Goal: Transaction & Acquisition: Purchase product/service

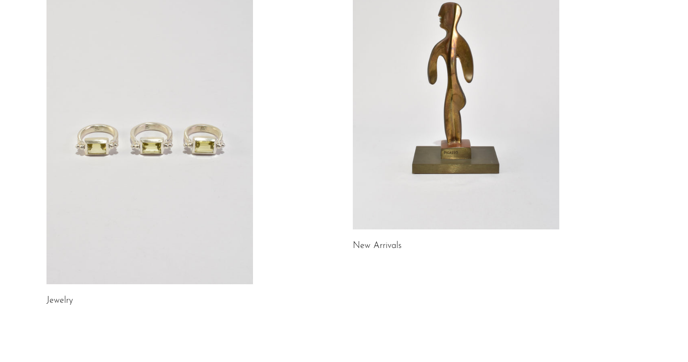
scroll to position [139, 0]
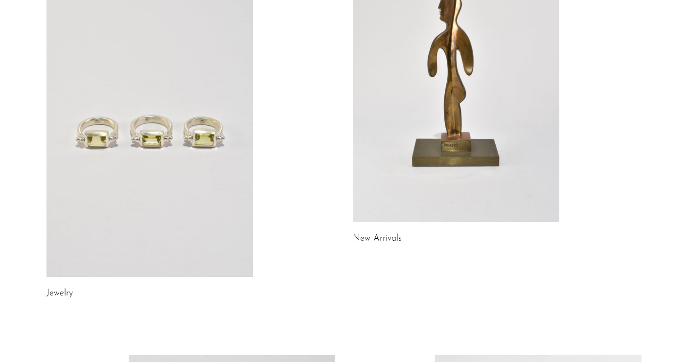
click at [143, 144] on link at bounding box center [149, 132] width 207 height 289
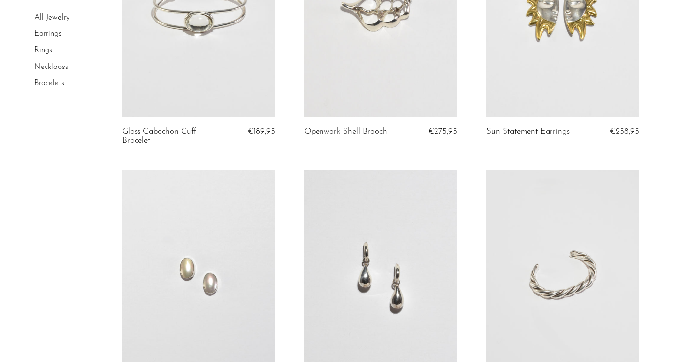
scroll to position [571, 0]
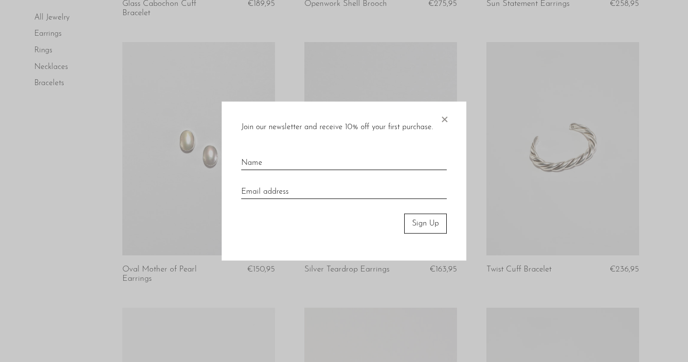
click at [446, 121] on span "×" at bounding box center [444, 117] width 10 height 31
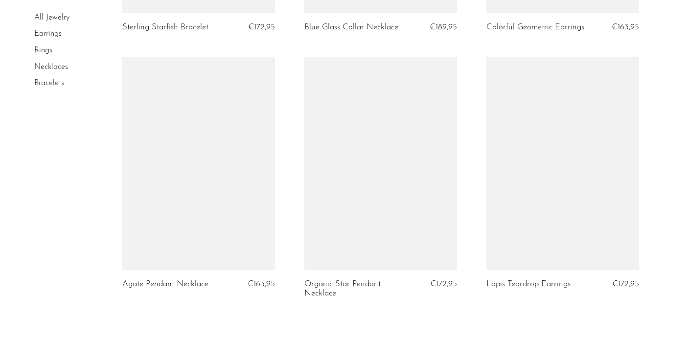
scroll to position [2898, 0]
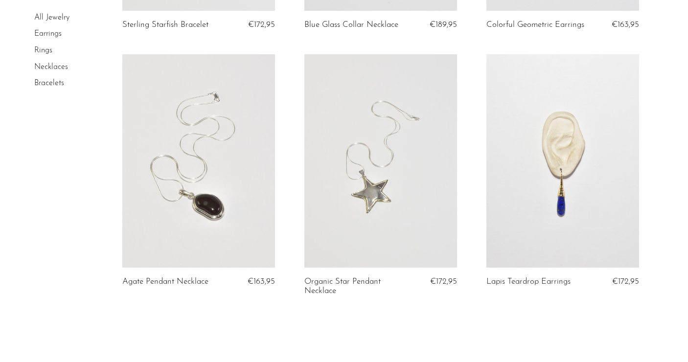
click at [223, 199] on link at bounding box center [198, 160] width 153 height 213
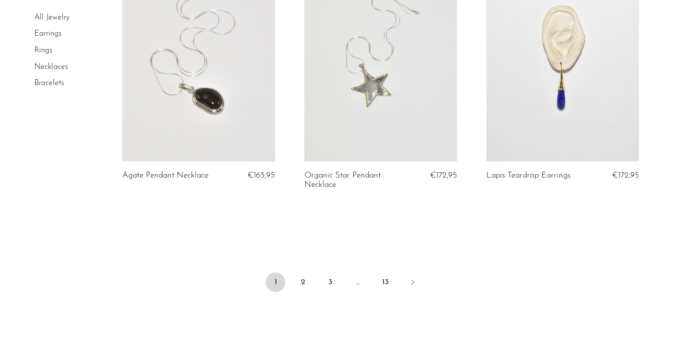
scroll to position [3046, 0]
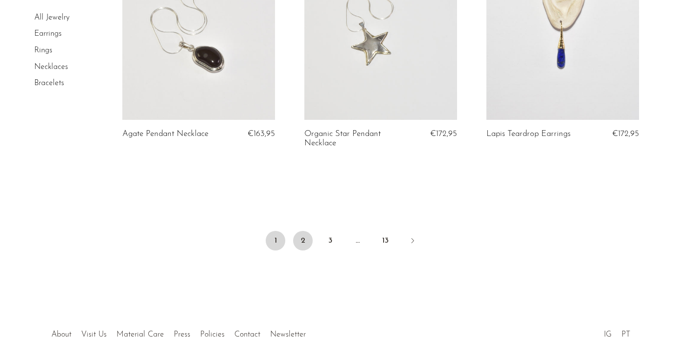
click at [303, 243] on link "2" at bounding box center [303, 241] width 20 height 20
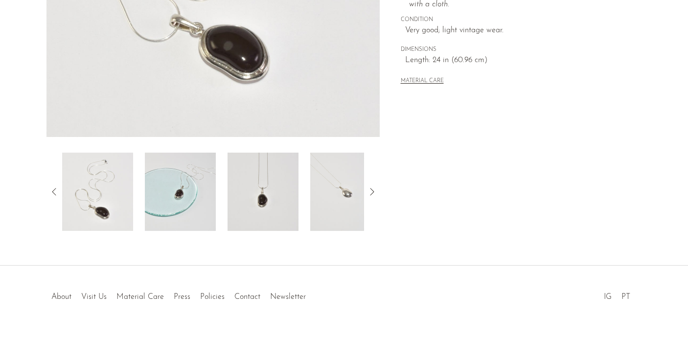
scroll to position [272, 0]
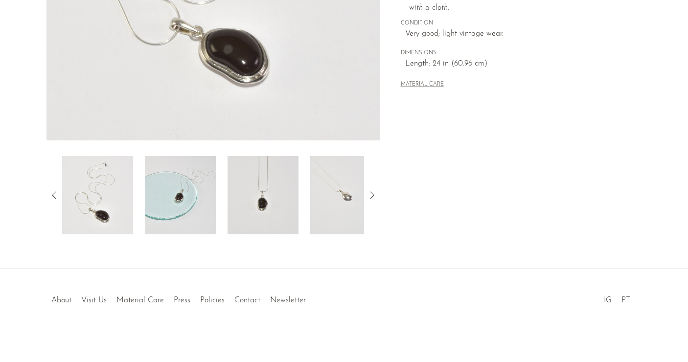
click at [282, 200] on img at bounding box center [263, 195] width 71 height 78
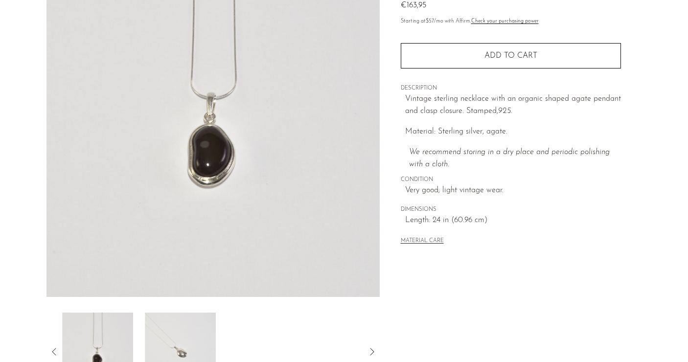
scroll to position [23, 0]
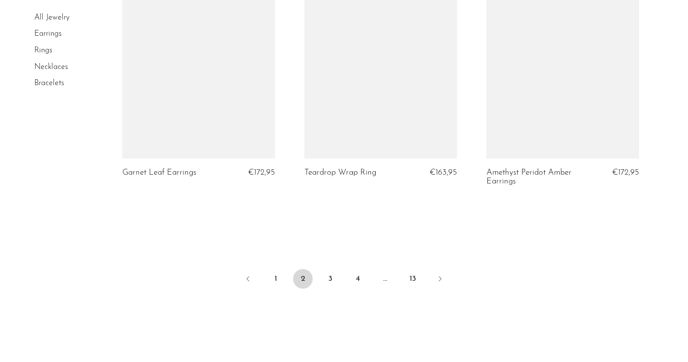
scroll to position [3051, 0]
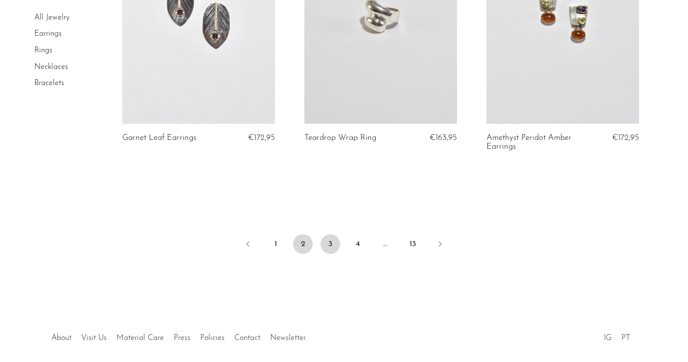
click at [333, 242] on link "3" at bounding box center [331, 244] width 20 height 20
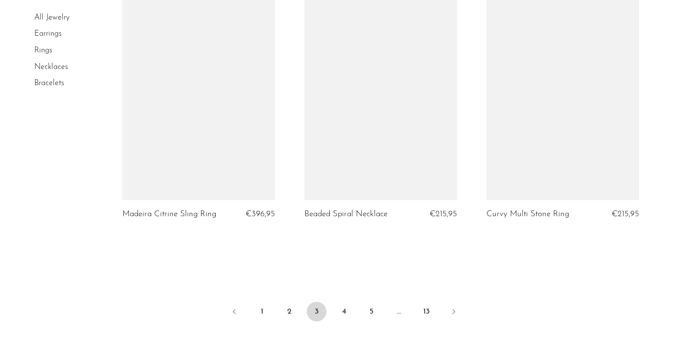
scroll to position [3064, 0]
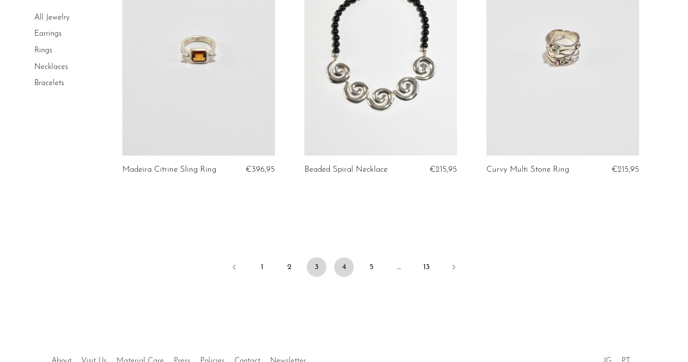
click at [342, 257] on link "4" at bounding box center [344, 267] width 20 height 20
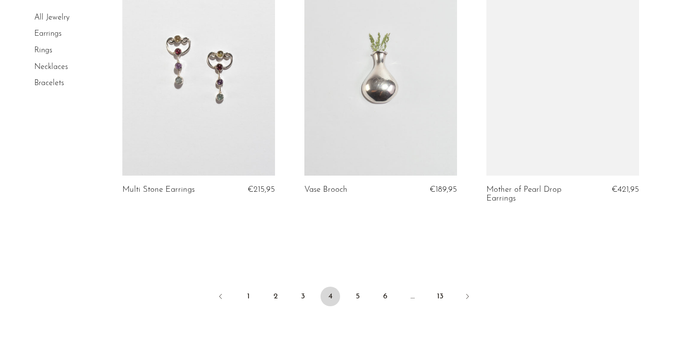
scroll to position [3028, 0]
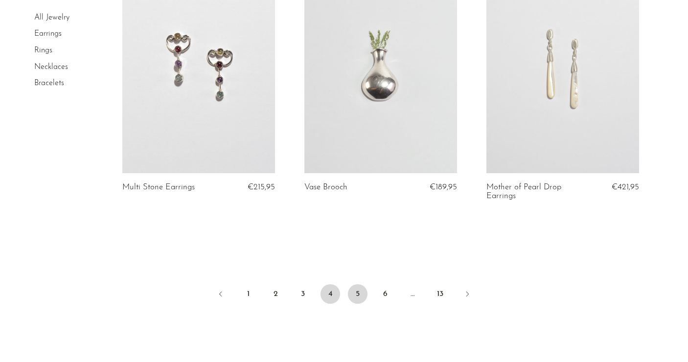
click at [352, 285] on link "5" at bounding box center [358, 294] width 20 height 20
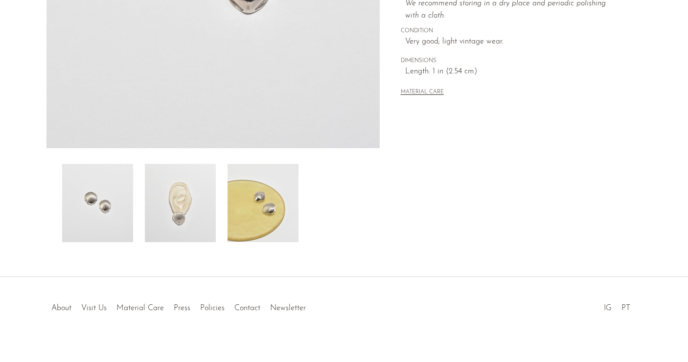
scroll to position [275, 0]
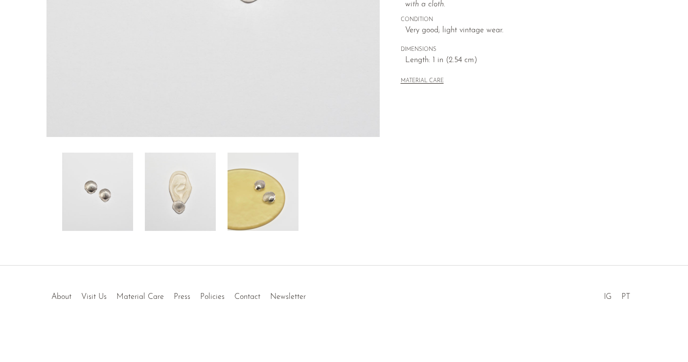
click at [185, 207] on img at bounding box center [180, 192] width 71 height 78
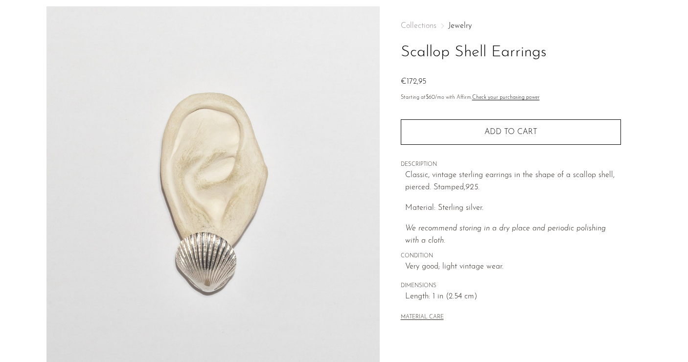
scroll to position [24, 0]
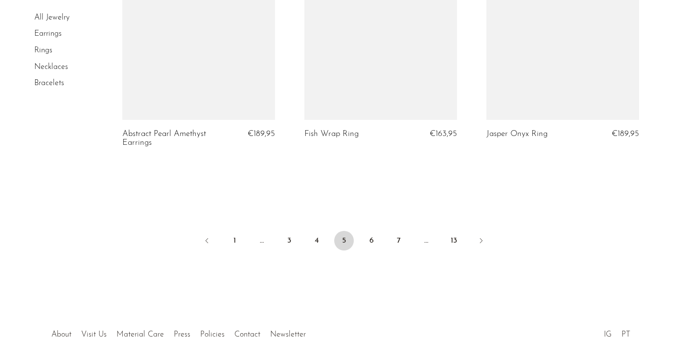
scroll to position [3102, 0]
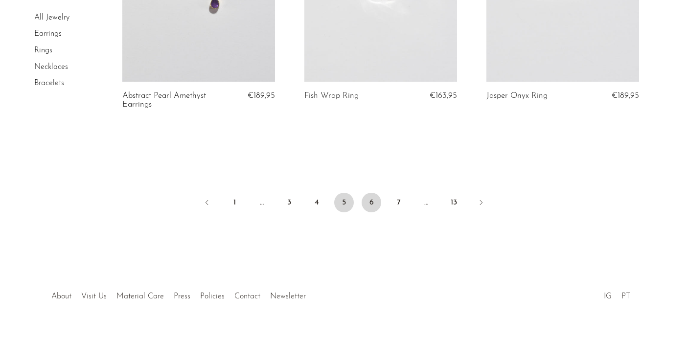
click at [372, 202] on link "6" at bounding box center [372, 203] width 20 height 20
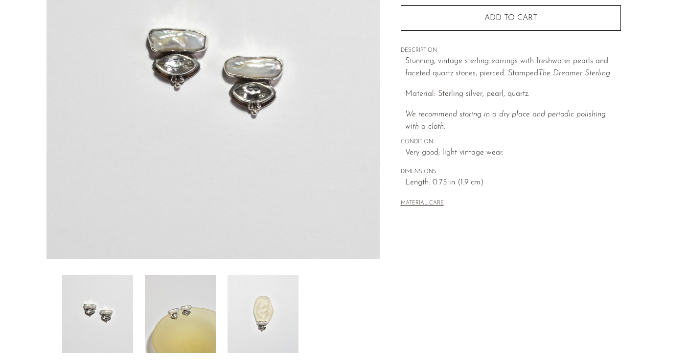
scroll to position [213, 0]
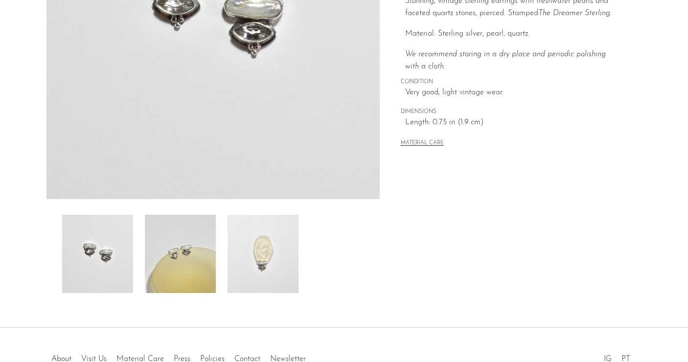
click at [263, 261] on img at bounding box center [263, 254] width 71 height 78
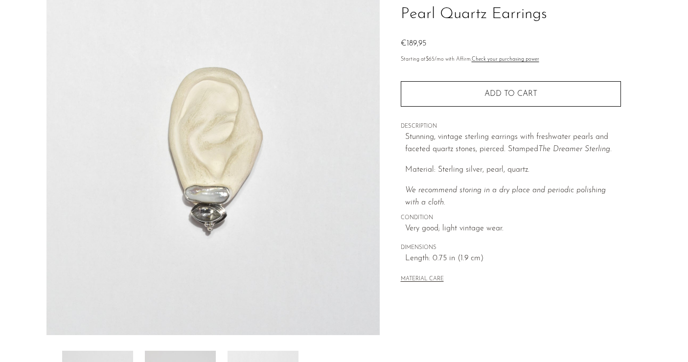
scroll to position [68, 0]
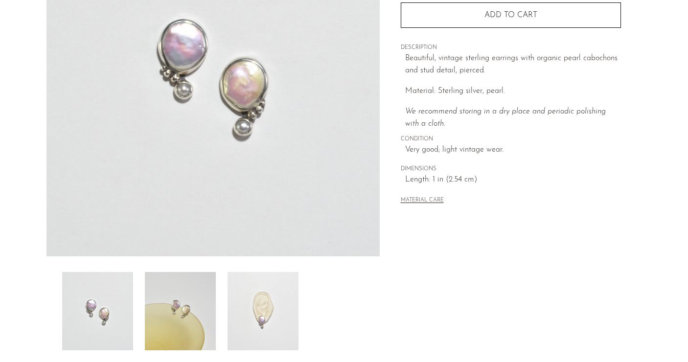
scroll to position [215, 0]
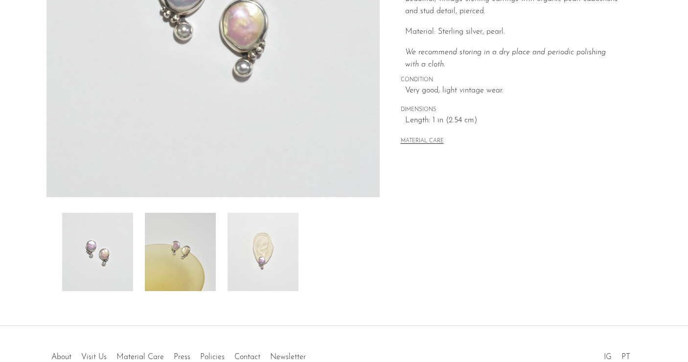
click at [268, 242] on img at bounding box center [263, 252] width 71 height 78
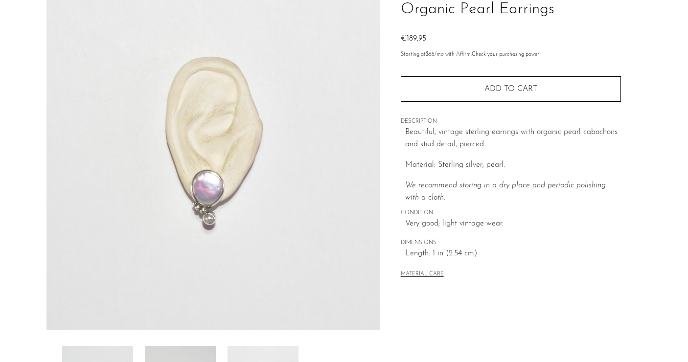
scroll to position [52, 0]
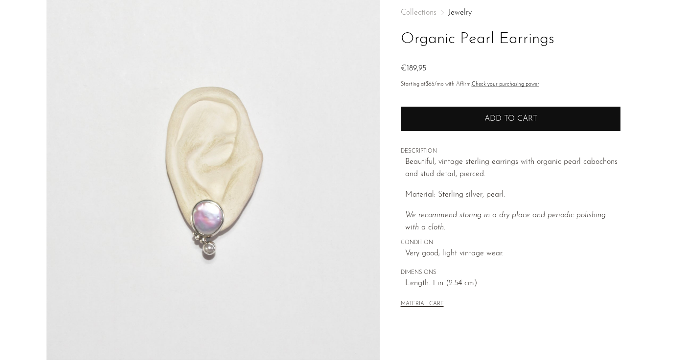
click at [415, 130] on button "Add to cart" at bounding box center [511, 118] width 220 height 25
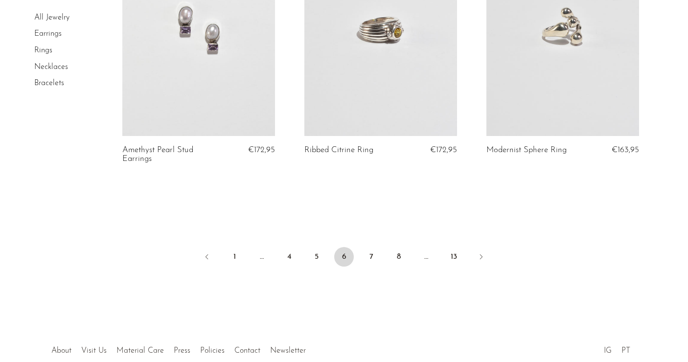
scroll to position [3019, 0]
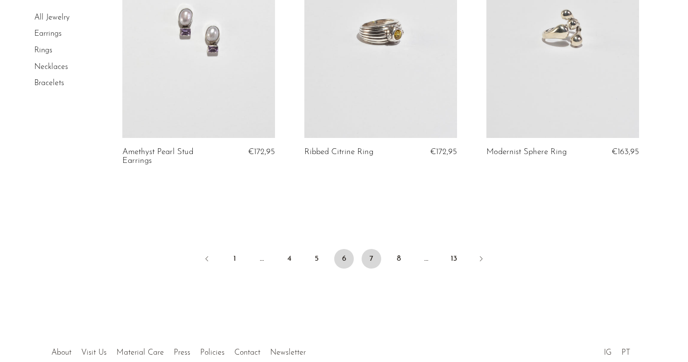
click at [367, 264] on link "7" at bounding box center [372, 259] width 20 height 20
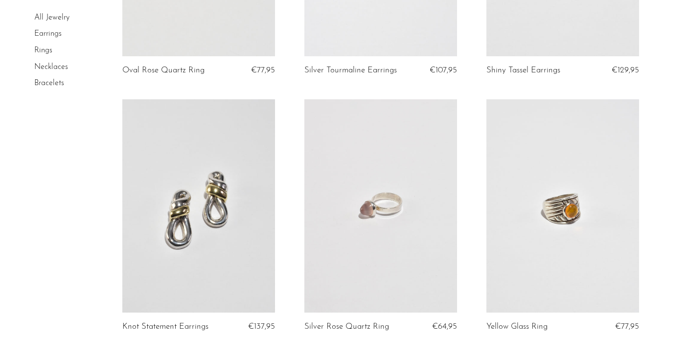
scroll to position [2986, 0]
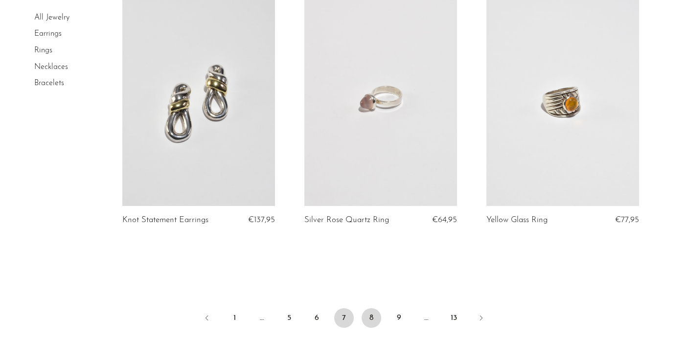
click at [366, 321] on link "8" at bounding box center [372, 318] width 20 height 20
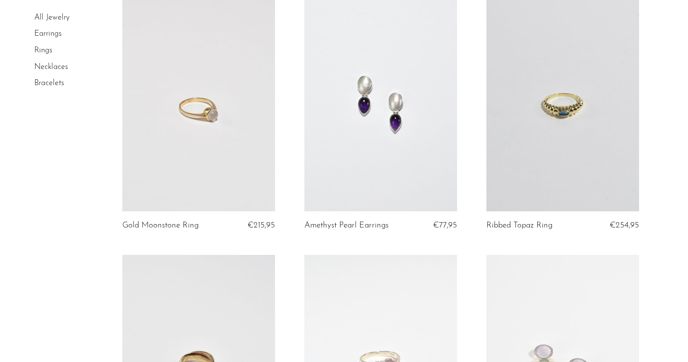
scroll to position [1400, 0]
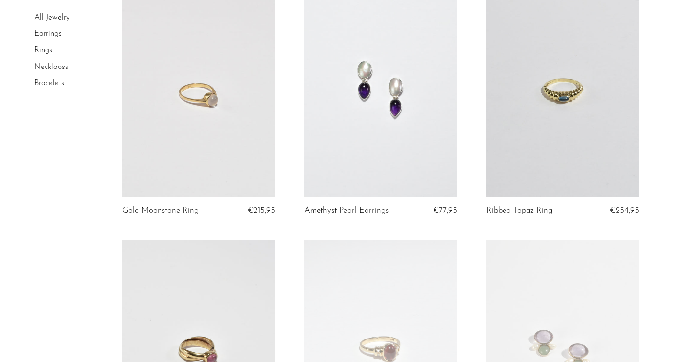
click at [386, 151] on link at bounding box center [380, 89] width 153 height 213
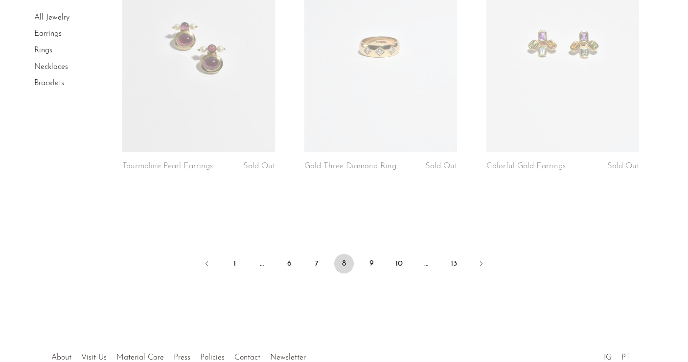
scroll to position [3093, 0]
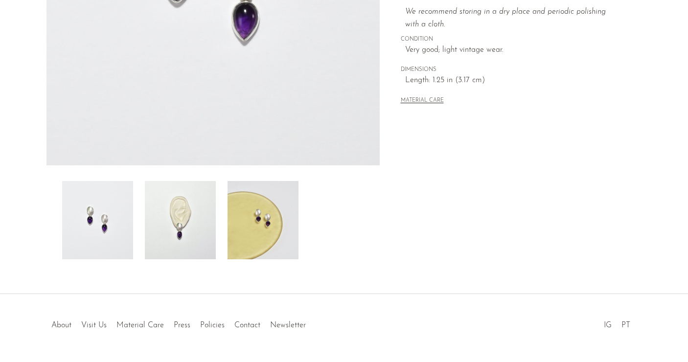
scroll to position [246, 0]
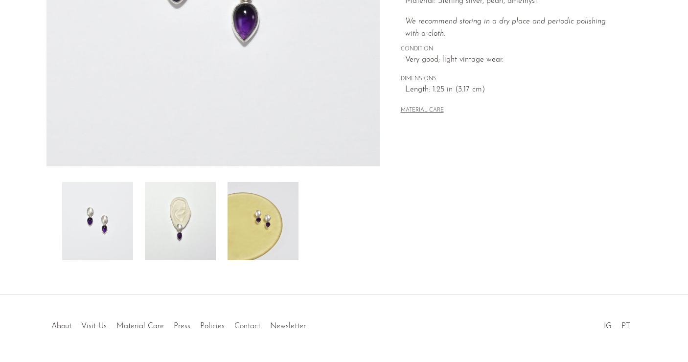
click at [198, 221] on img at bounding box center [180, 221] width 71 height 78
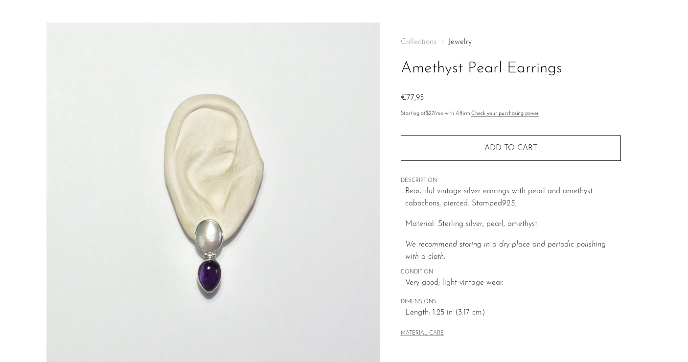
scroll to position [14, 0]
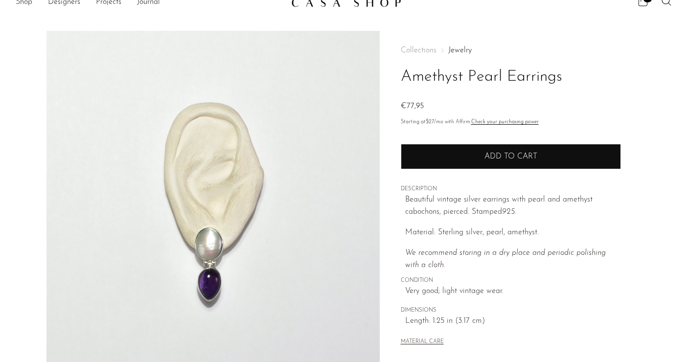
click at [458, 159] on button "Add to cart" at bounding box center [511, 156] width 220 height 25
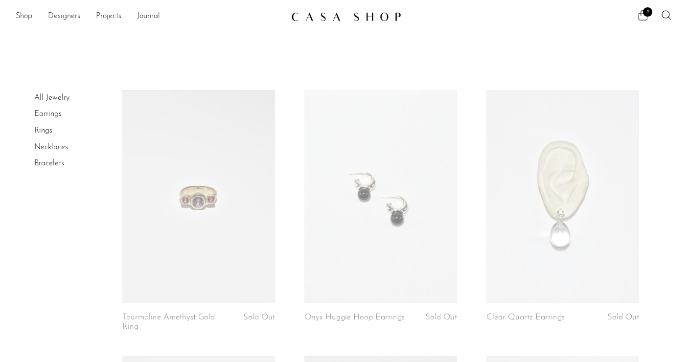
click at [67, 14] on link "Designers" at bounding box center [64, 16] width 32 height 13
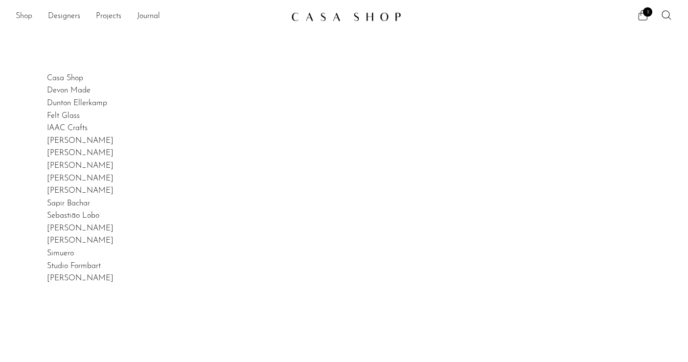
click at [23, 18] on link "Shop" at bounding box center [24, 16] width 17 height 13
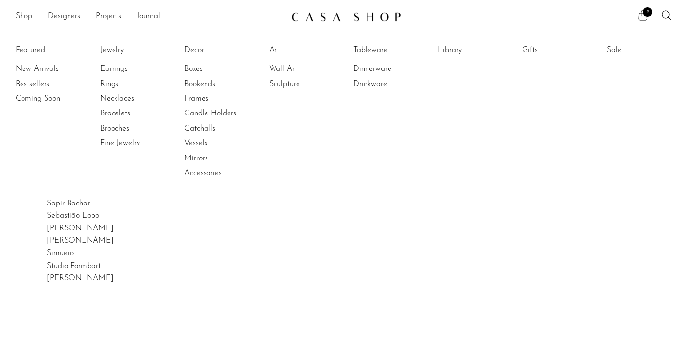
click at [197, 71] on link "Boxes" at bounding box center [221, 69] width 73 height 11
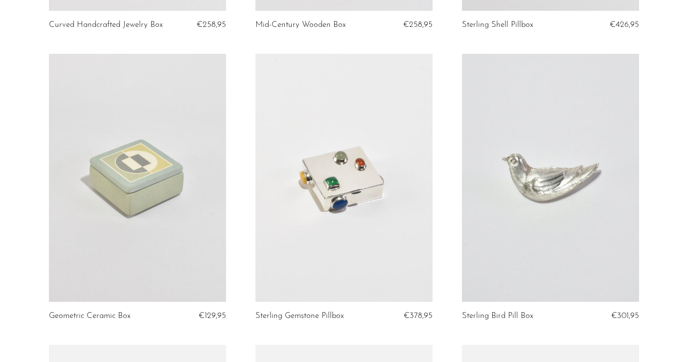
scroll to position [2413, 0]
